Goal: Information Seeking & Learning: Learn about a topic

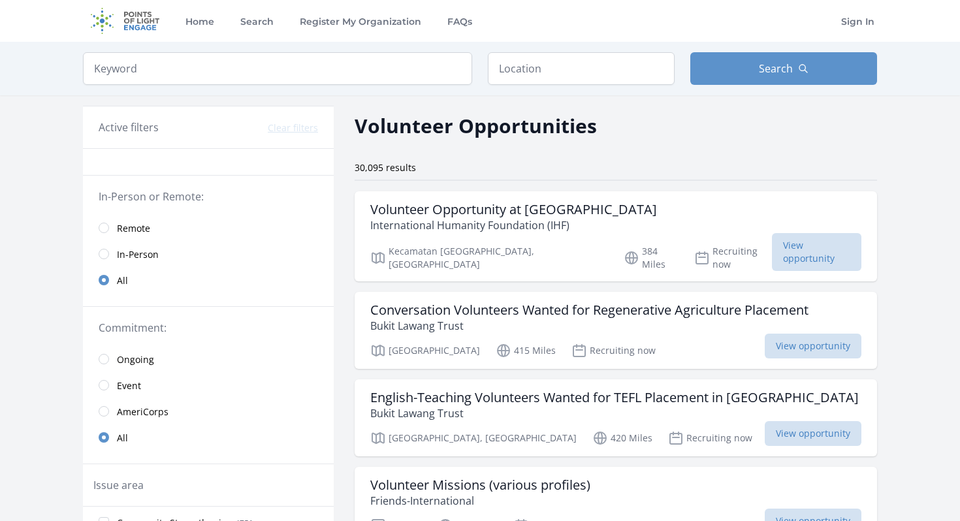
click at [101, 232] on link "Remote" at bounding box center [208, 228] width 251 height 26
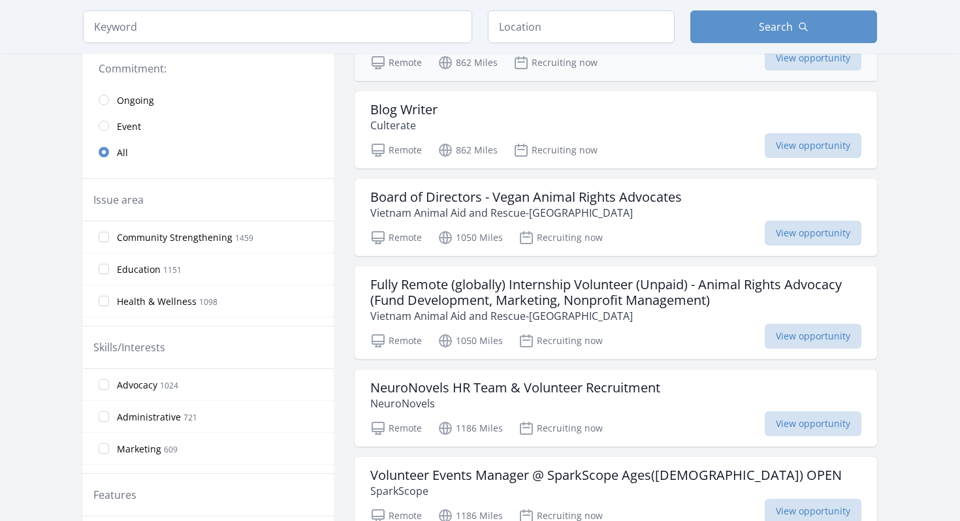
scroll to position [272, 0]
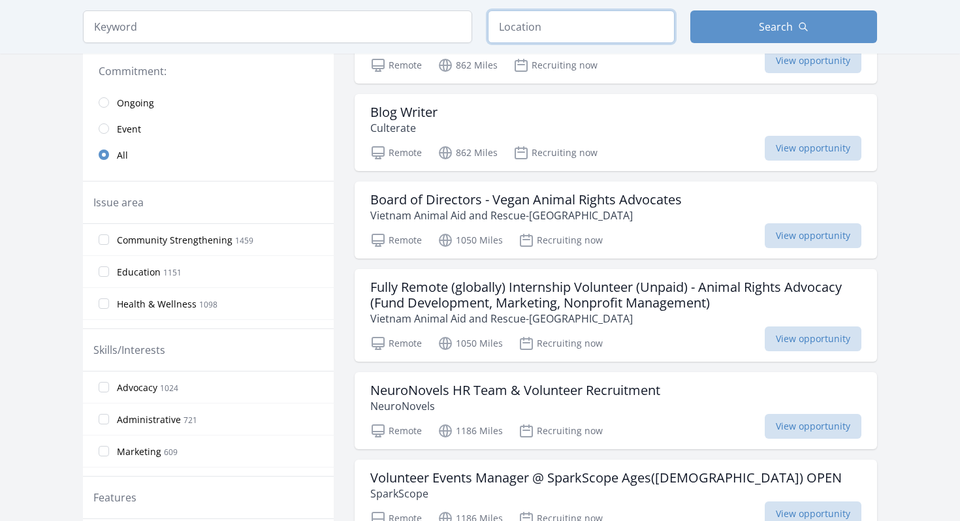
click at [524, 22] on input "text" at bounding box center [581, 26] width 187 height 33
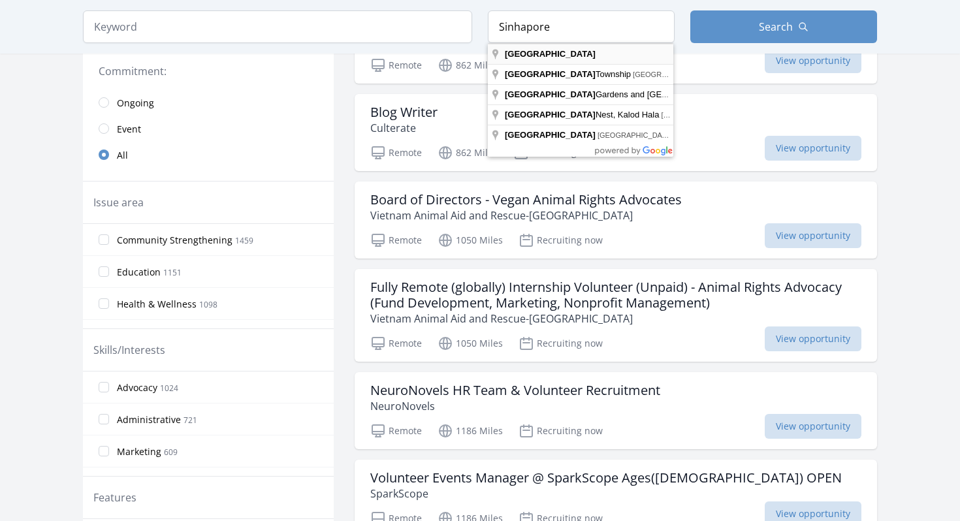
type input "[GEOGRAPHIC_DATA]"
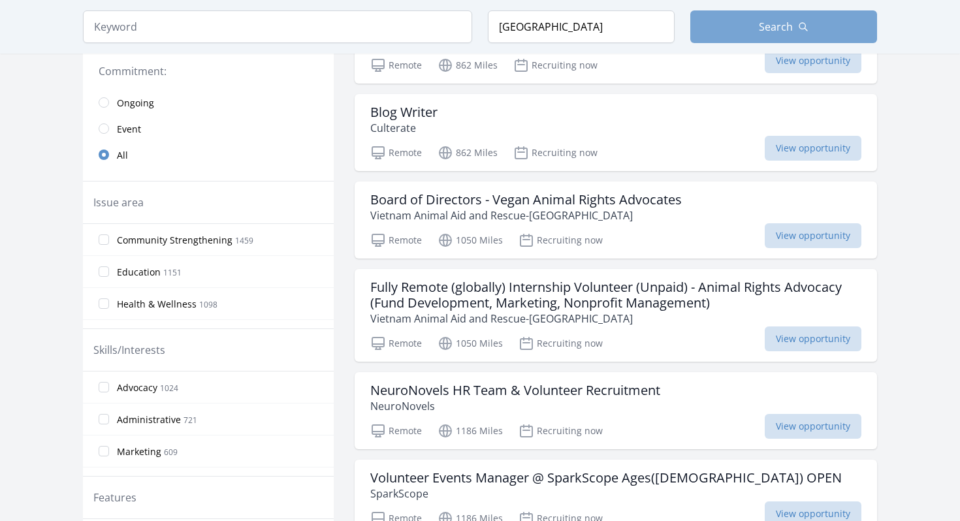
scroll to position [324, 0]
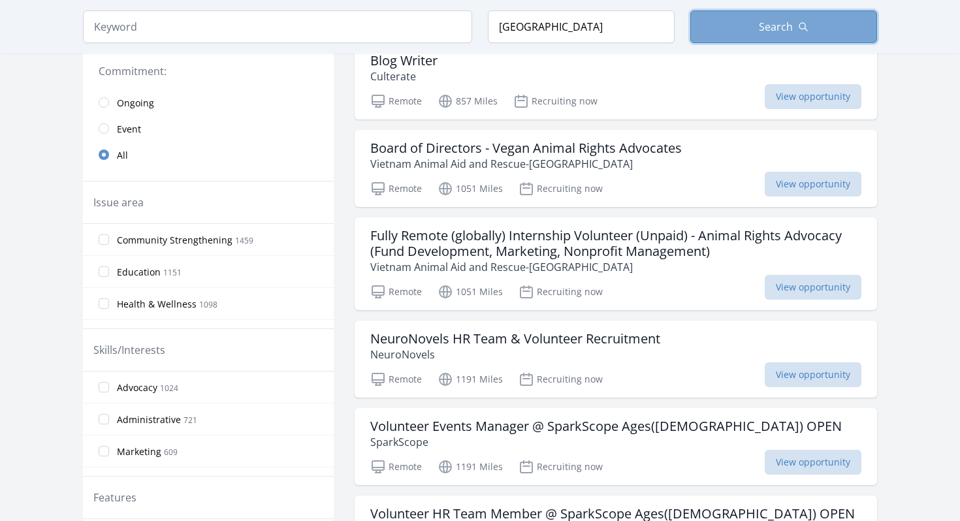
click at [770, 17] on button "Search" at bounding box center [783, 26] width 187 height 33
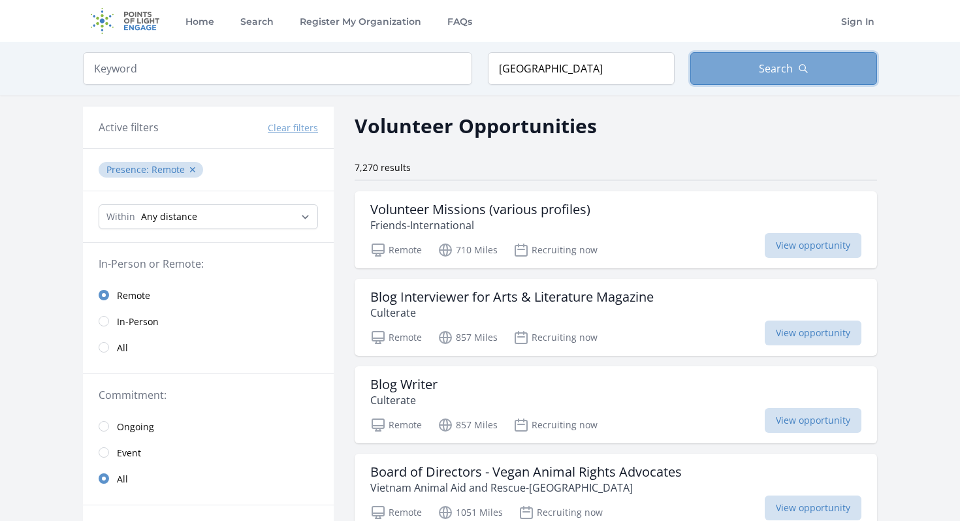
click at [740, 65] on button "Search" at bounding box center [783, 68] width 187 height 33
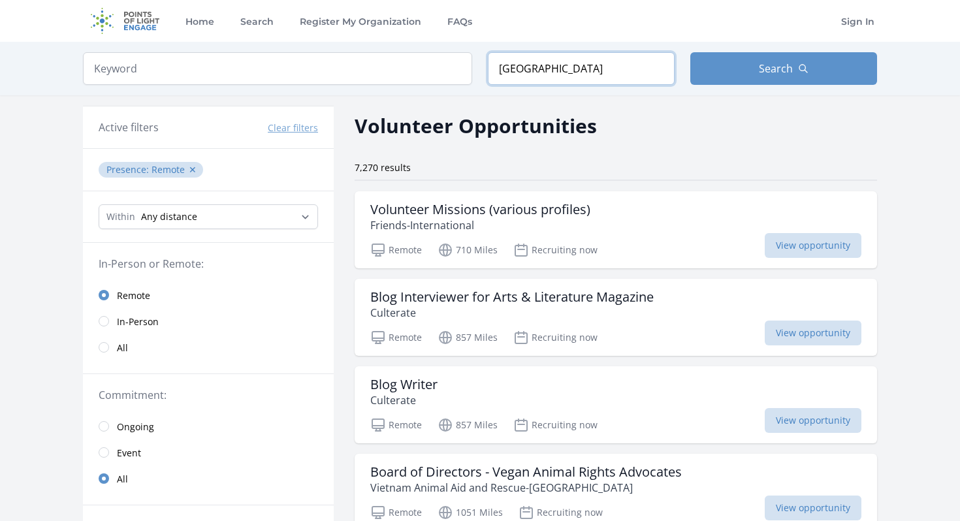
click at [599, 68] on input "[GEOGRAPHIC_DATA]" at bounding box center [581, 68] width 187 height 33
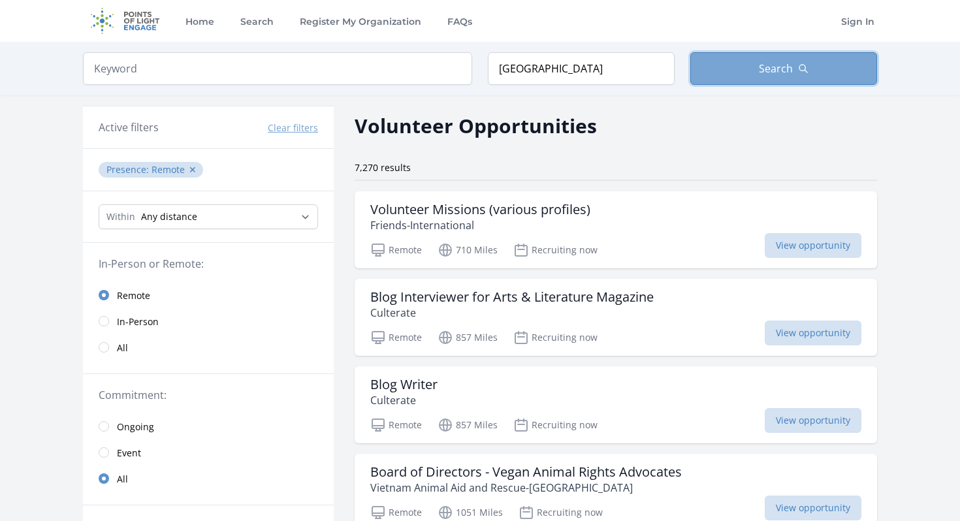
click at [738, 75] on button "Search" at bounding box center [783, 68] width 187 height 33
click at [768, 76] on button "Search" at bounding box center [783, 68] width 187 height 33
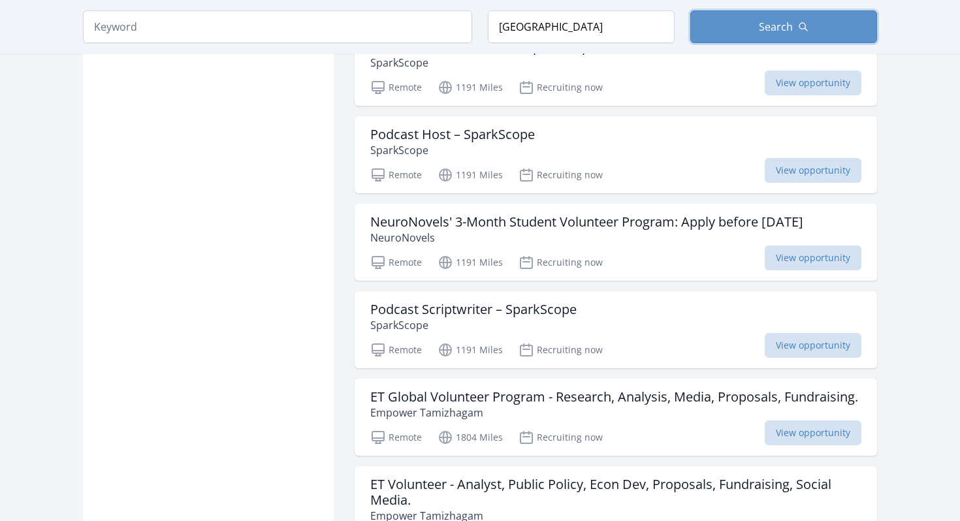
scroll to position [1755, 0]
